Goal: Task Accomplishment & Management: Use online tool/utility

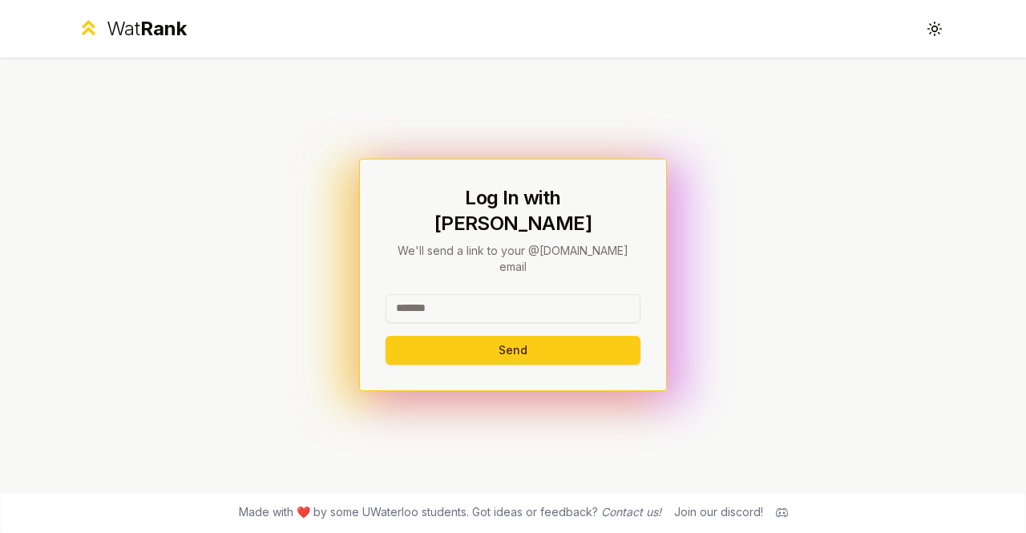
click at [144, 31] on span "Rank" at bounding box center [163, 28] width 46 height 23
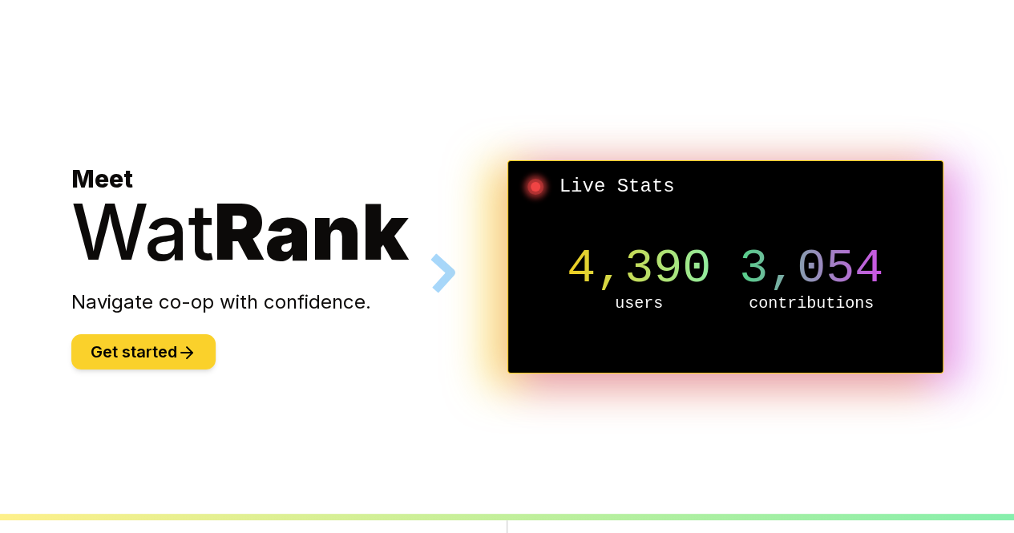
click at [125, 347] on button "Get started" at bounding box center [143, 351] width 144 height 35
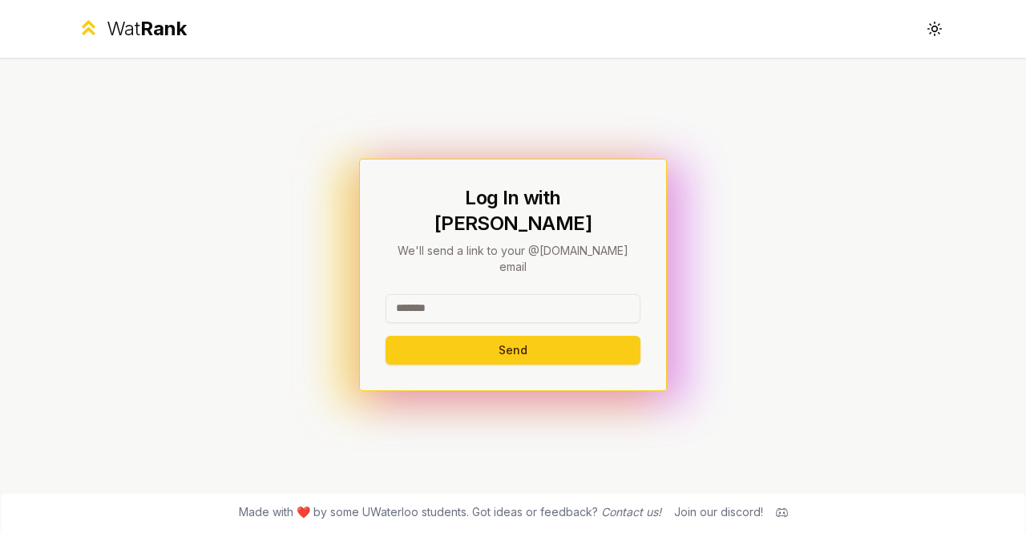
click at [543, 294] on input at bounding box center [512, 308] width 255 height 29
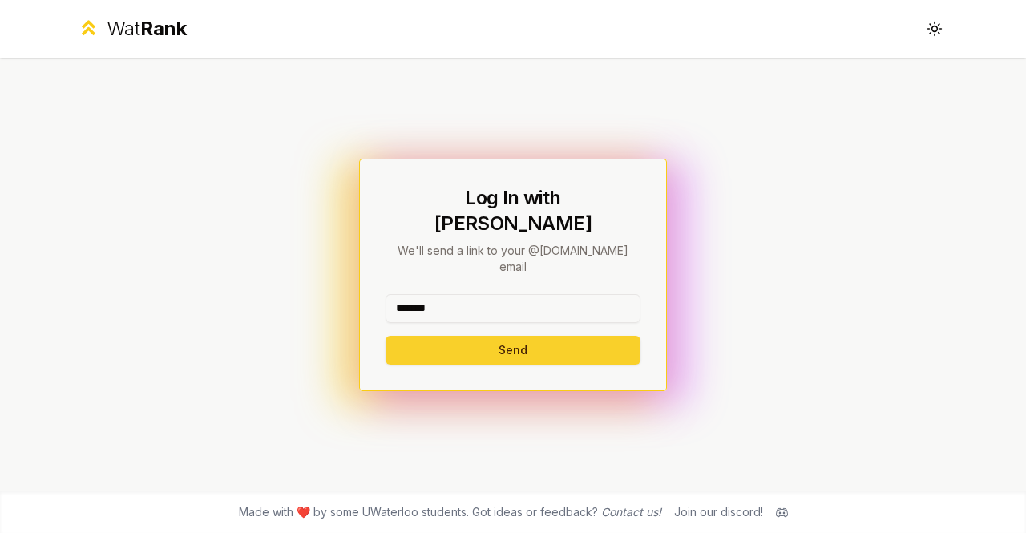
type input "*******"
click at [427, 337] on button "Send" at bounding box center [512, 350] width 255 height 29
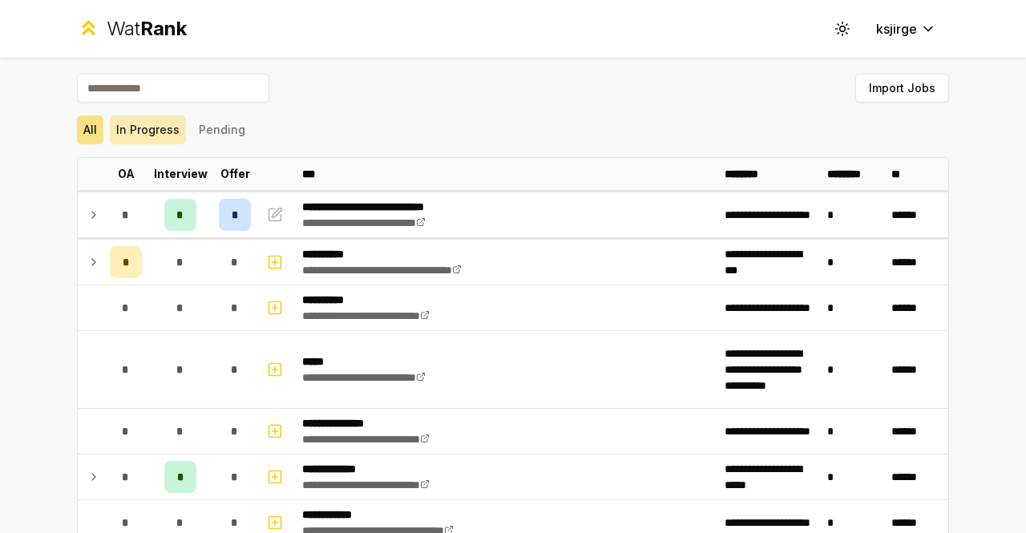
click at [154, 121] on button "In Progress" at bounding box center [148, 129] width 76 height 29
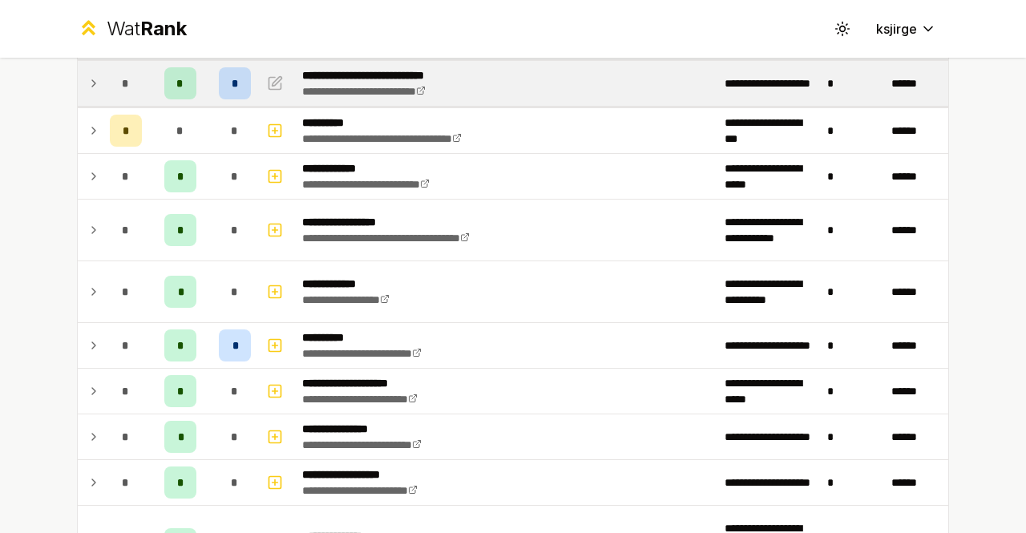
scroll to position [151, 0]
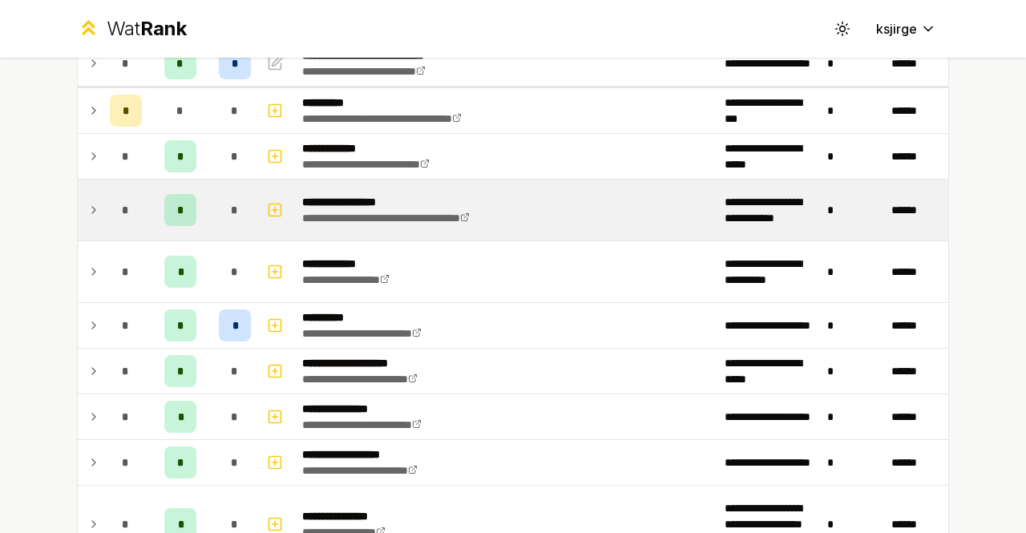
click at [87, 203] on icon at bounding box center [93, 209] width 13 height 19
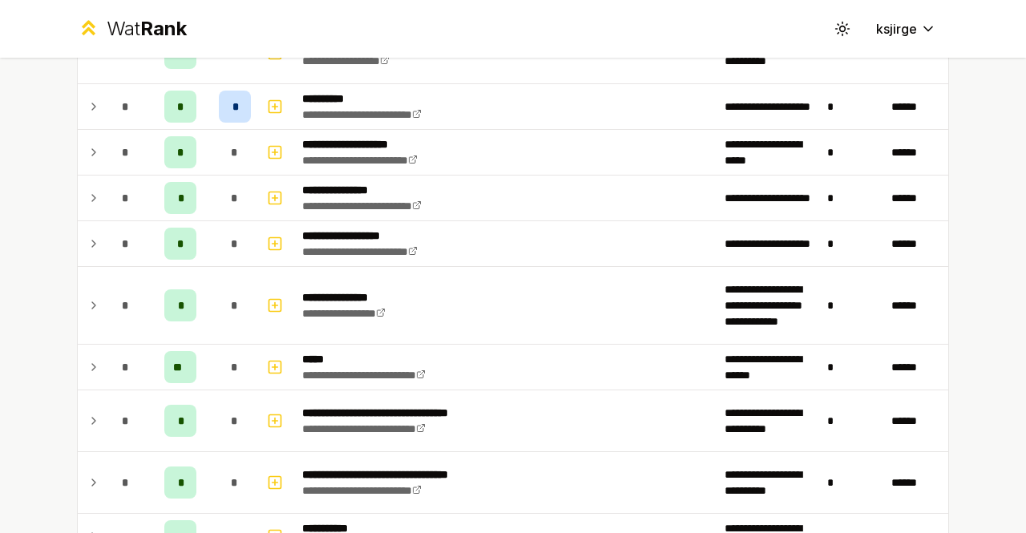
scroll to position [333, 0]
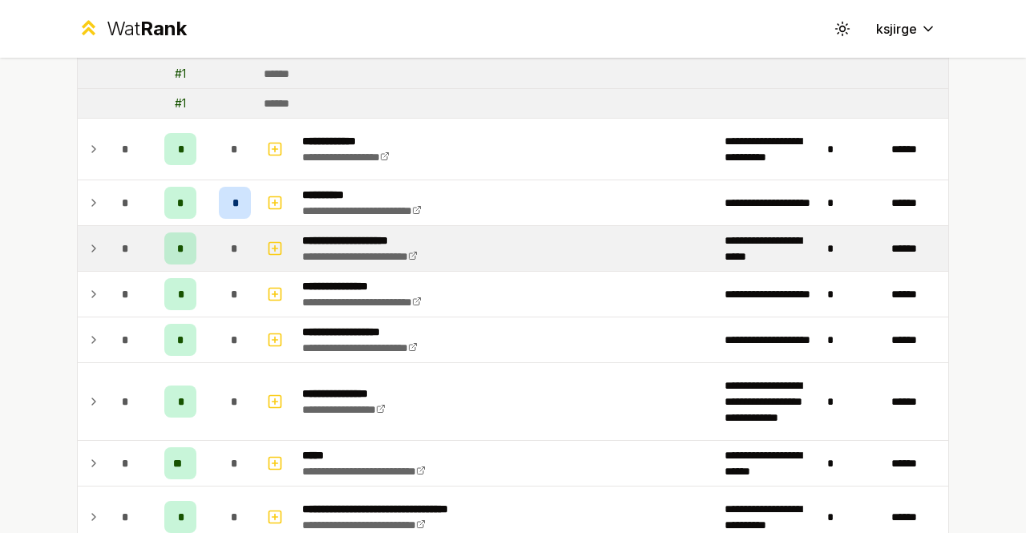
click at [91, 242] on icon at bounding box center [93, 248] width 13 height 19
